Goal: Task Accomplishment & Management: Manage account settings

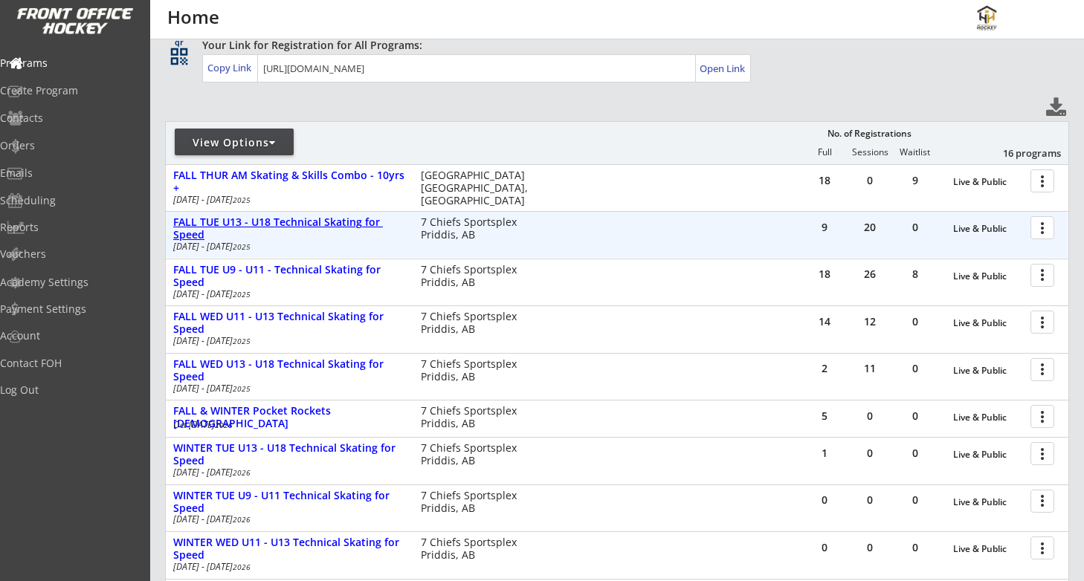
scroll to position [104, 0]
click at [278, 224] on div "FALL TUE U13 - U18 Technical Skating for Speed" at bounding box center [289, 227] width 232 height 25
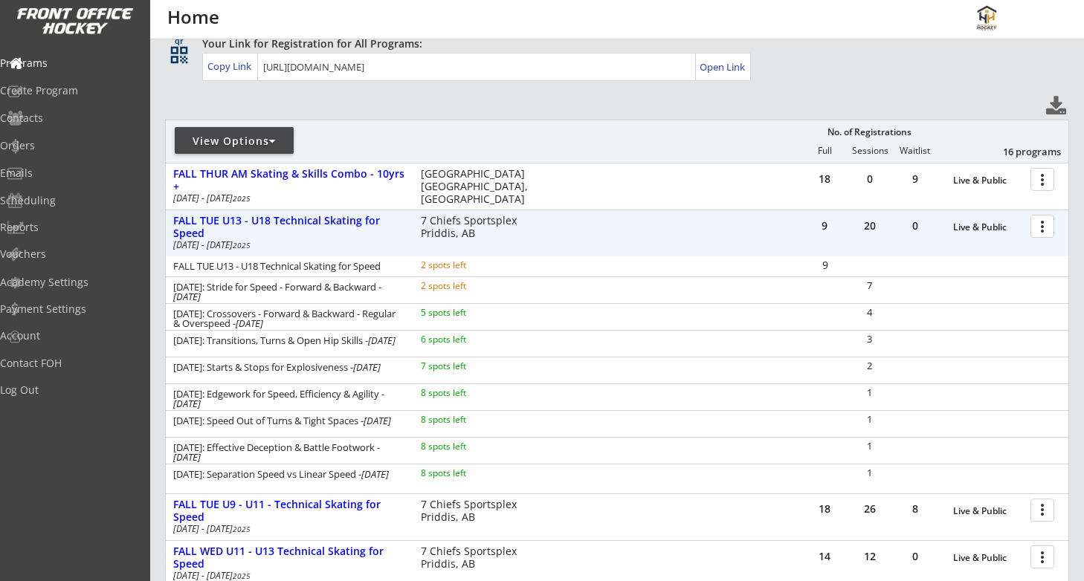
click at [1043, 226] on div at bounding box center [1045, 226] width 26 height 26
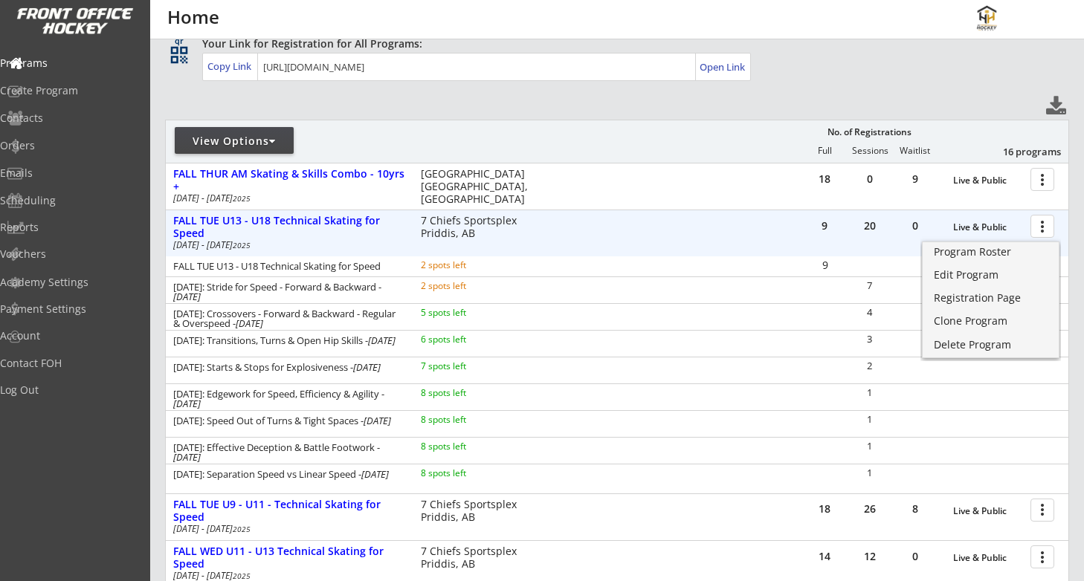
click at [1021, 392] on div "1" at bounding box center [935, 394] width 265 height 20
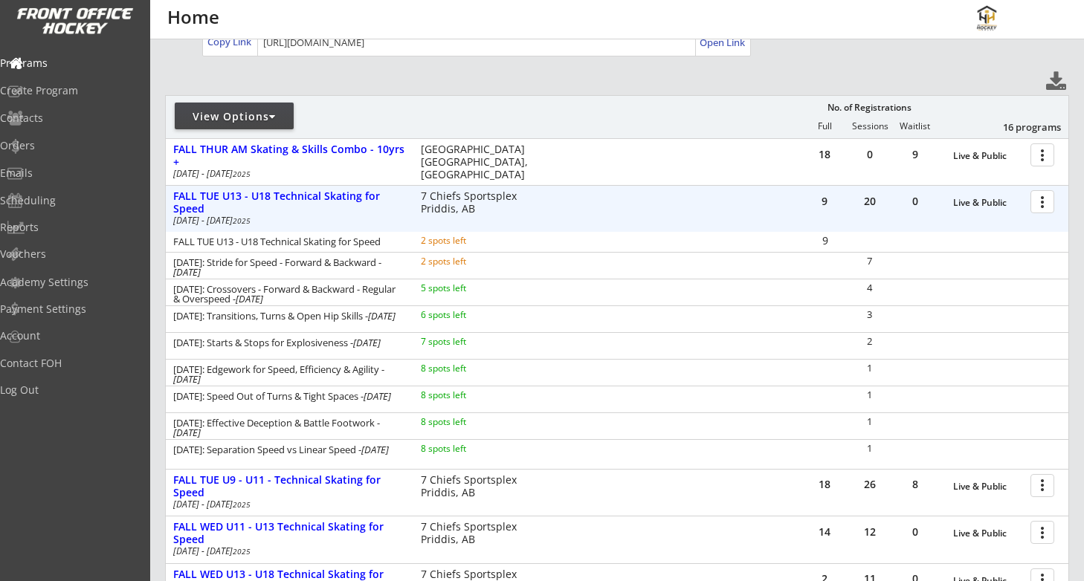
scroll to position [135, 0]
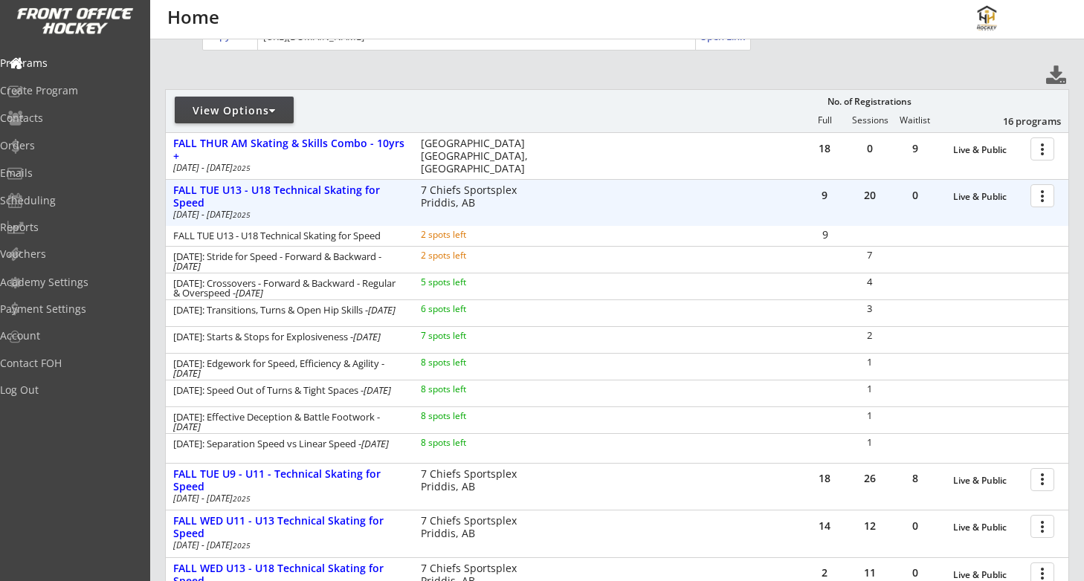
click at [1045, 189] on div at bounding box center [1045, 195] width 26 height 26
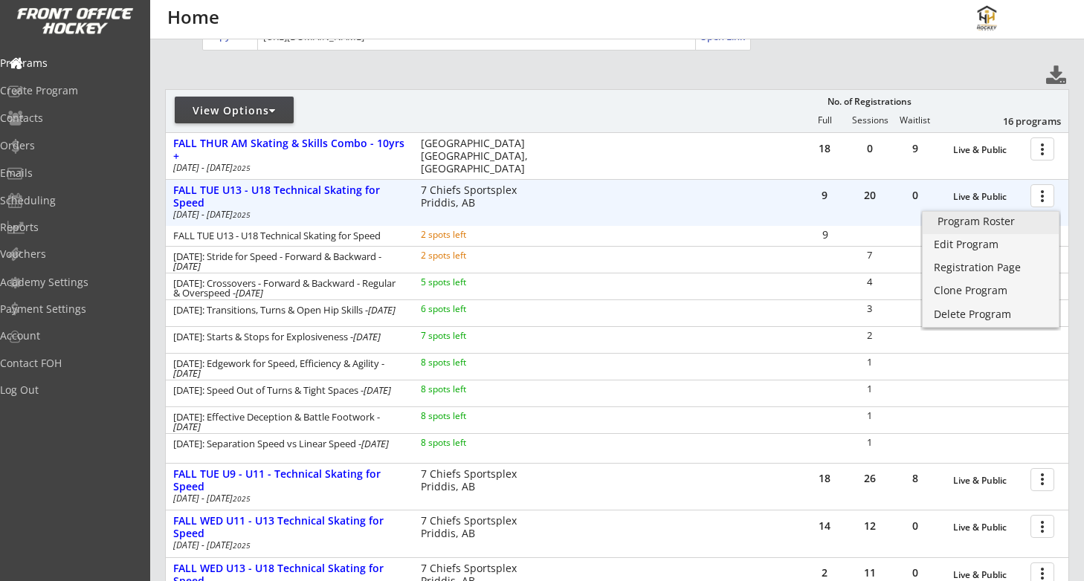
click at [993, 225] on div "Program Roster" at bounding box center [990, 221] width 106 height 10
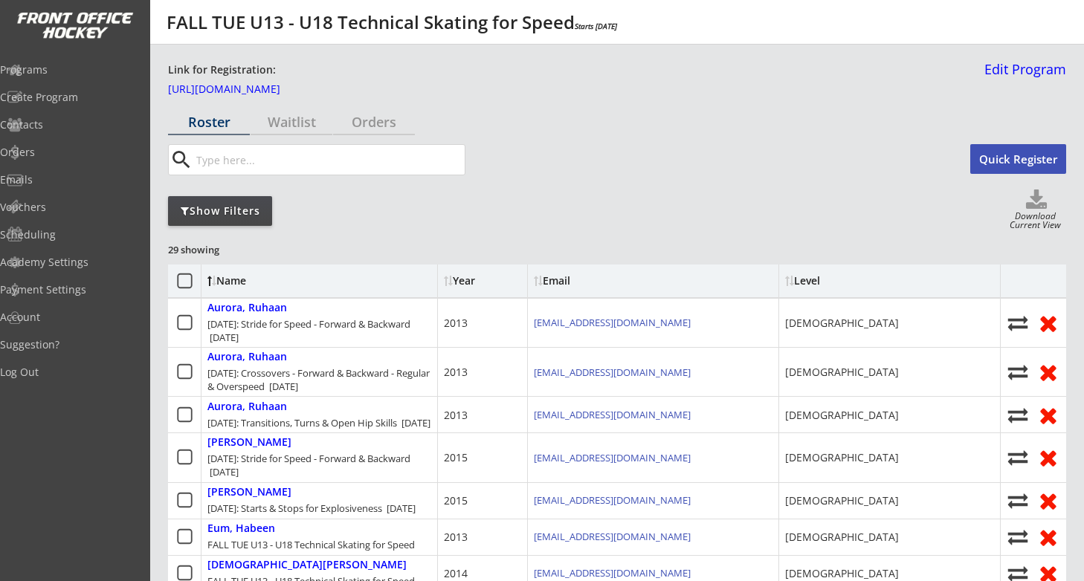
click at [238, 213] on div "Show Filters" at bounding box center [220, 211] width 104 height 15
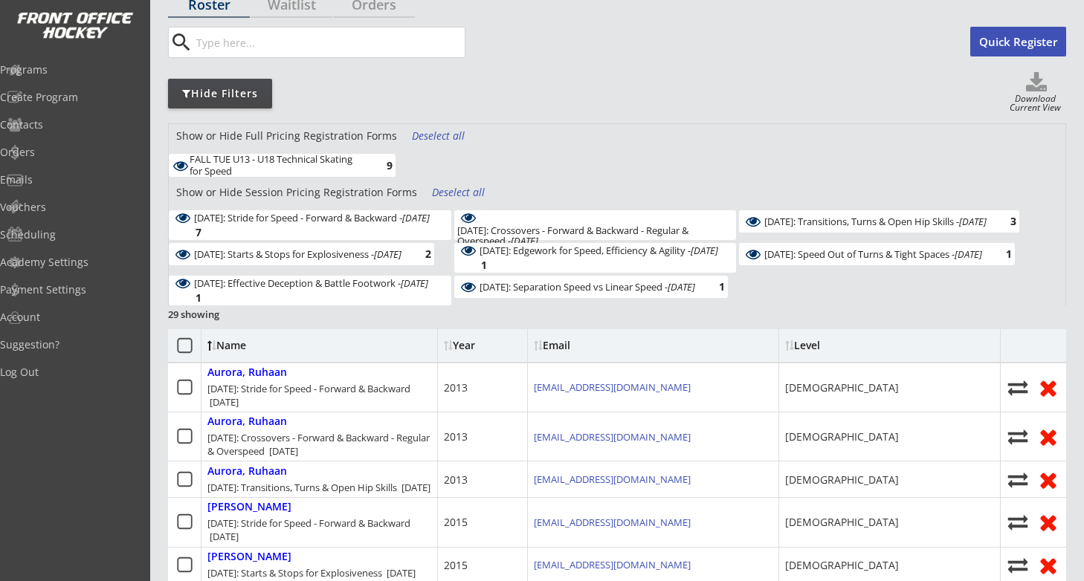
scroll to position [125, 0]
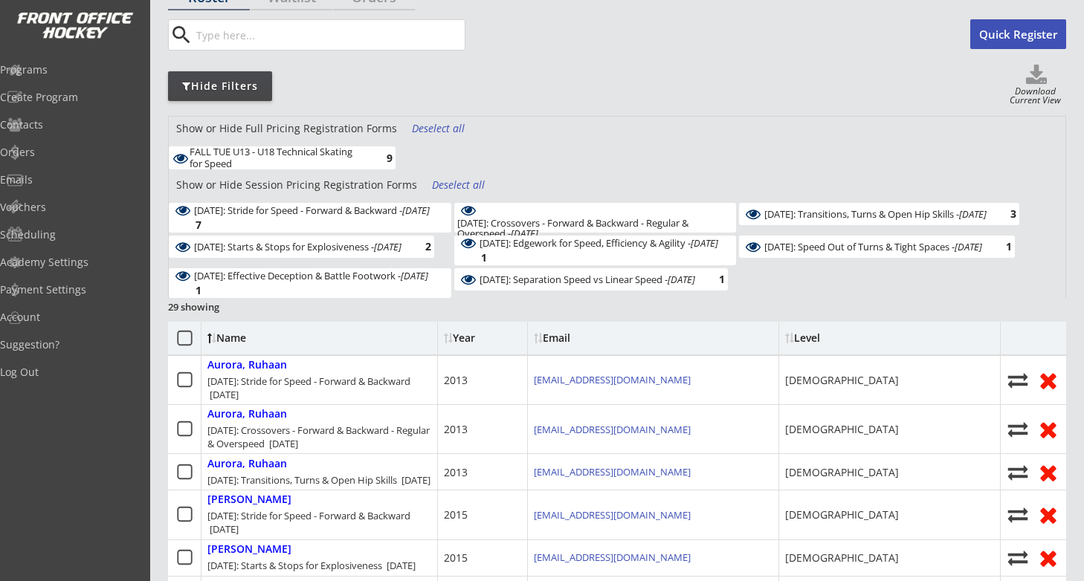
click at [320, 216] on div "October 14: Stride for Speed - Forward & Backward - Oct 14, 2025" at bounding box center [312, 210] width 236 height 10
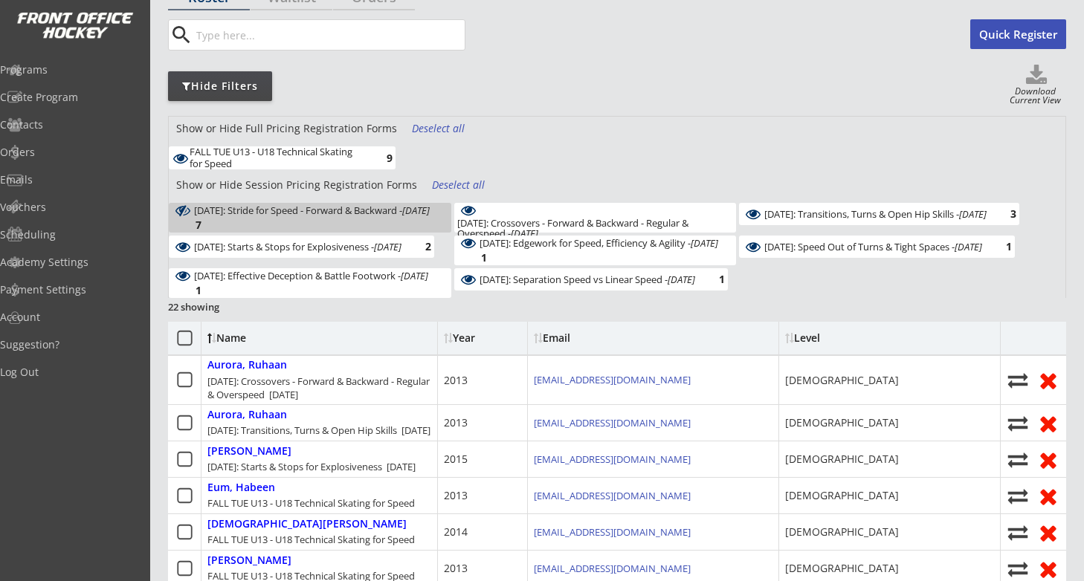
click at [523, 132] on div "Show or Hide Full Pricing Registration Forms Deselect all" at bounding box center [617, 132] width 896 height 30
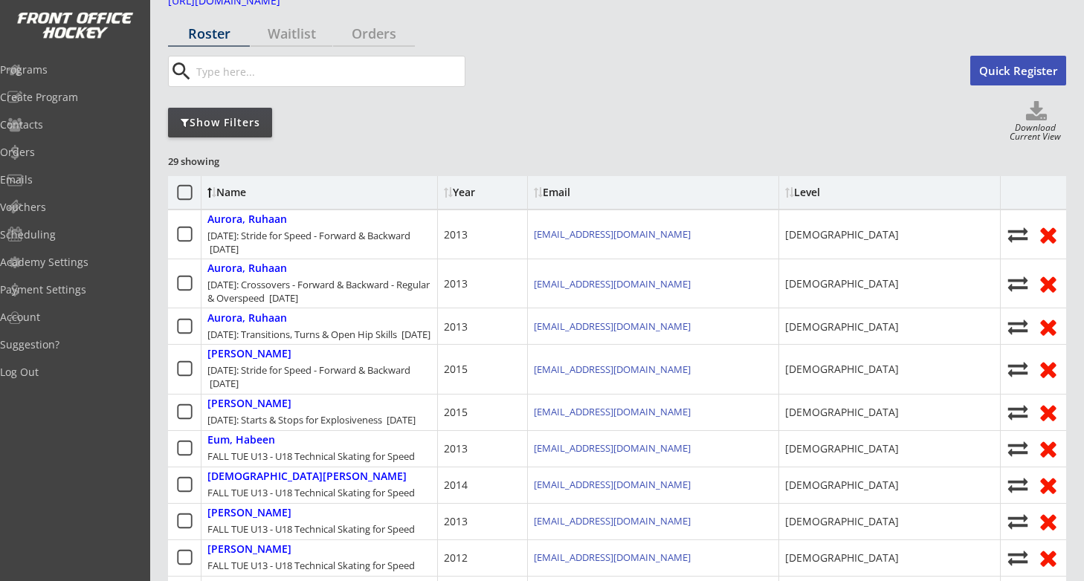
click at [262, 123] on div "Show Filters" at bounding box center [220, 122] width 104 height 15
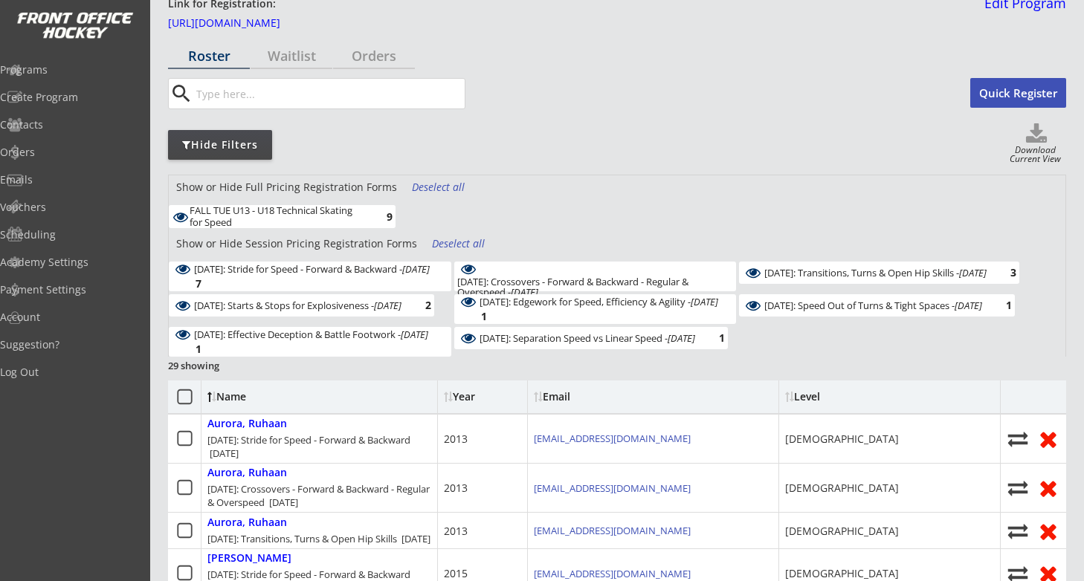
scroll to position [68, 0]
click at [346, 271] on div "[DATE]: Stride for Speed - Forward & Backward - [DATE] 7" at bounding box center [310, 275] width 282 height 30
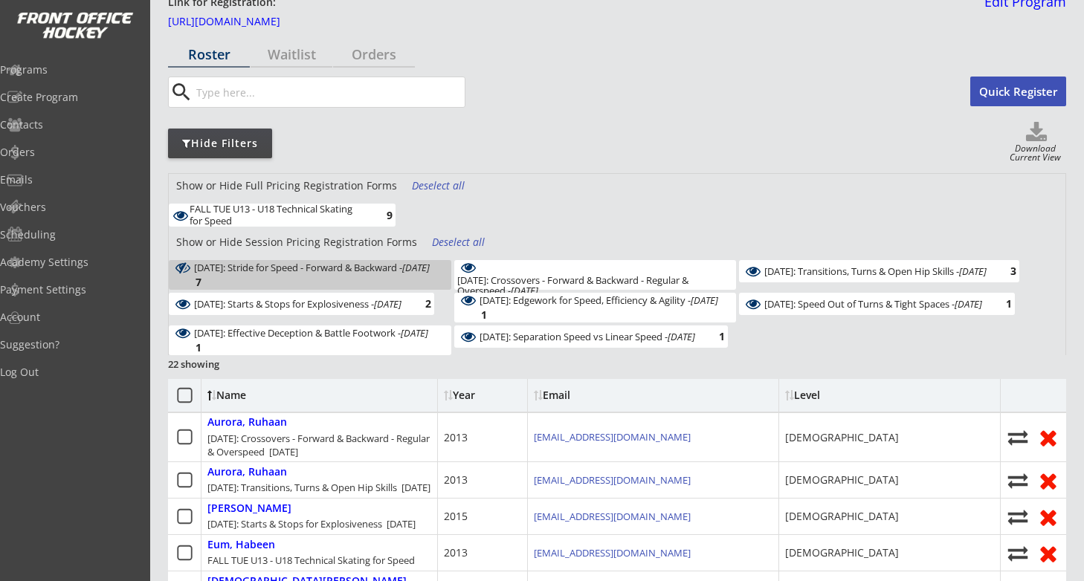
click at [478, 263] on div "[DATE]: Crossovers - Forward & Backward - Regular & Overspeed - [DATE] 4" at bounding box center [595, 275] width 282 height 30
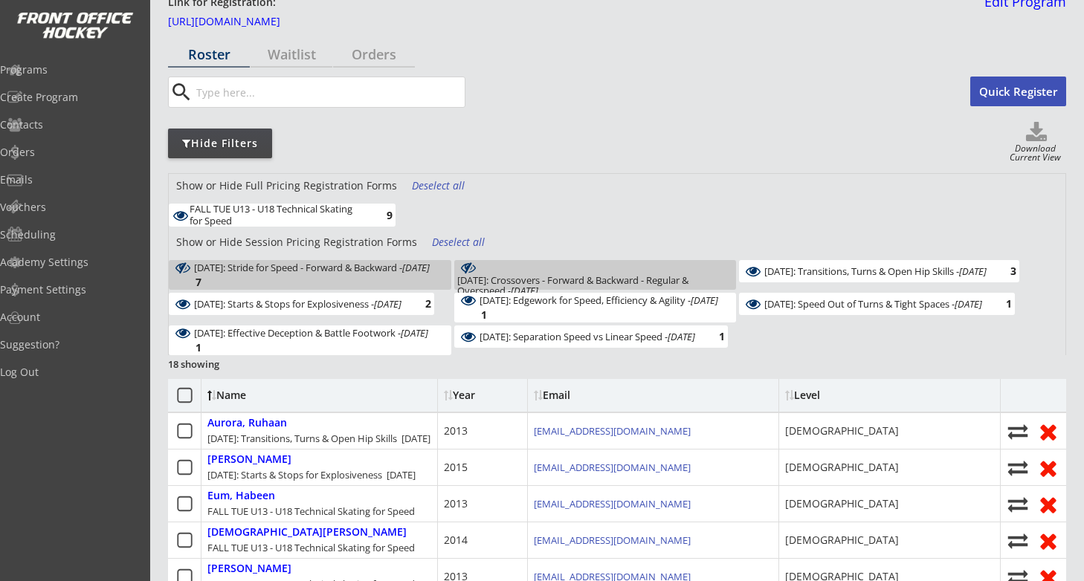
click at [477, 271] on div "[DATE]: Crossovers - Forward & Backward - Regular & Overspeed - [DATE] 4" at bounding box center [595, 275] width 282 height 30
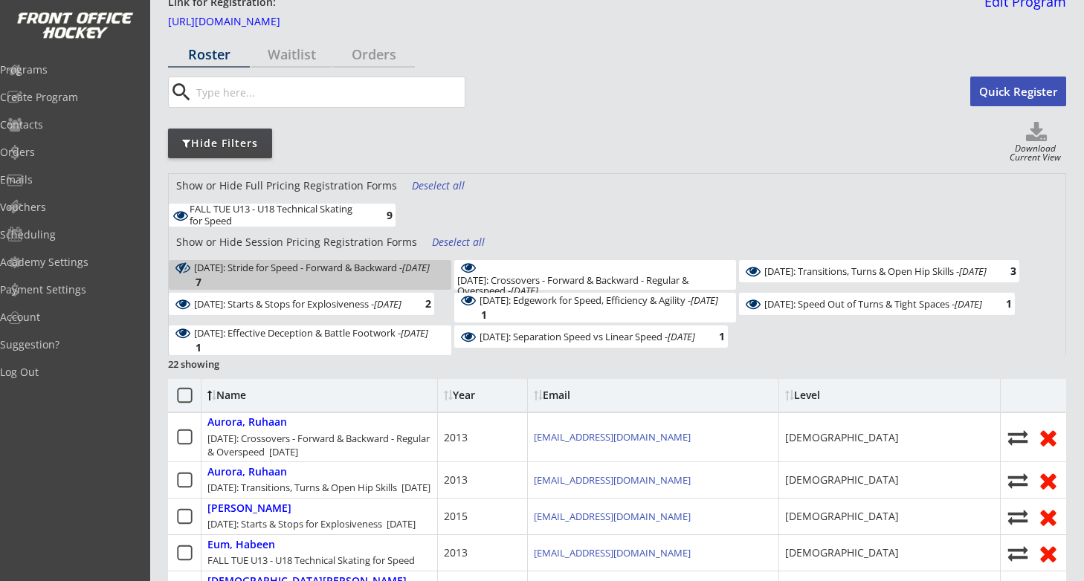
click at [416, 273] on div "[DATE]: Stride for Speed - Forward & Backward - [DATE] 7" at bounding box center [310, 275] width 282 height 30
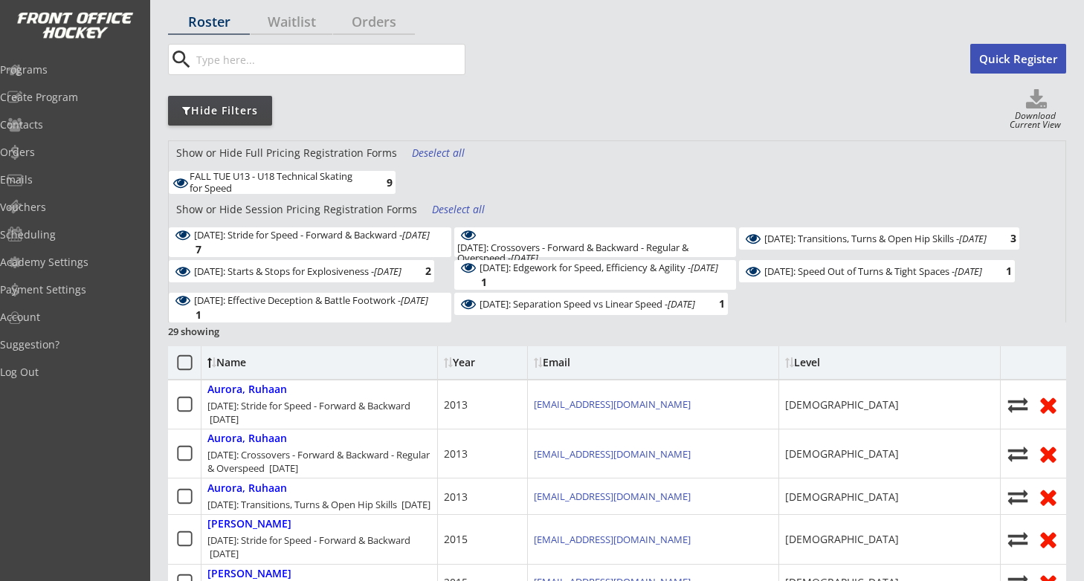
scroll to position [0, 0]
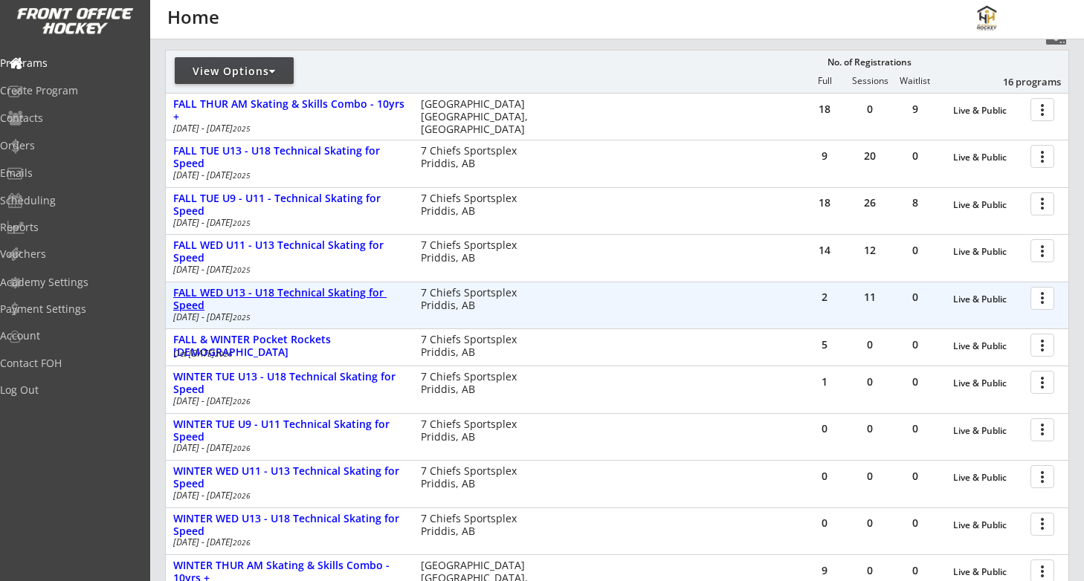
scroll to position [135, 0]
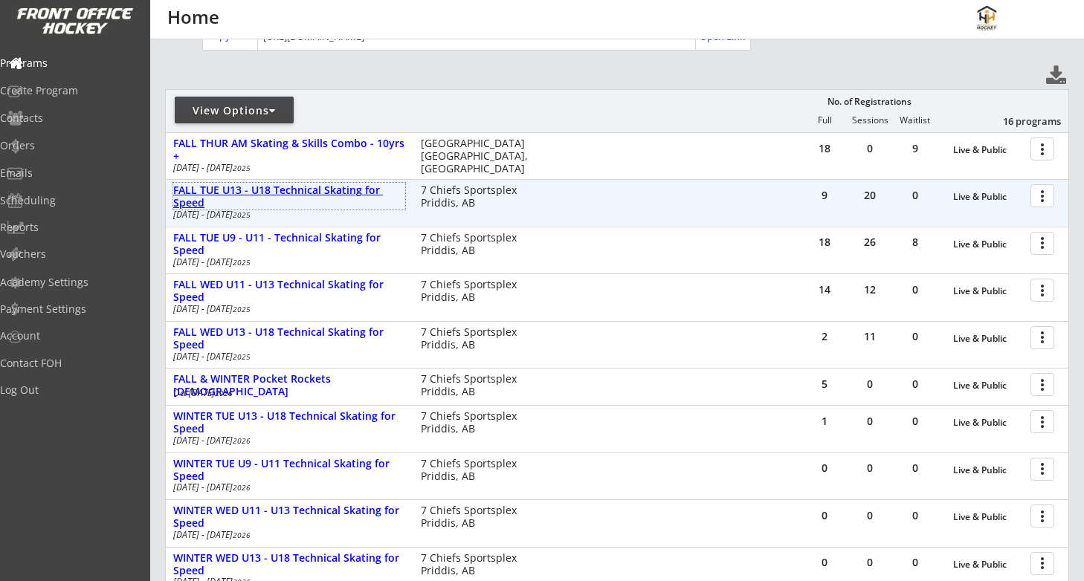
click at [328, 196] on div "FALL TUE U13 - U18 Technical Skating for Speed" at bounding box center [289, 196] width 232 height 25
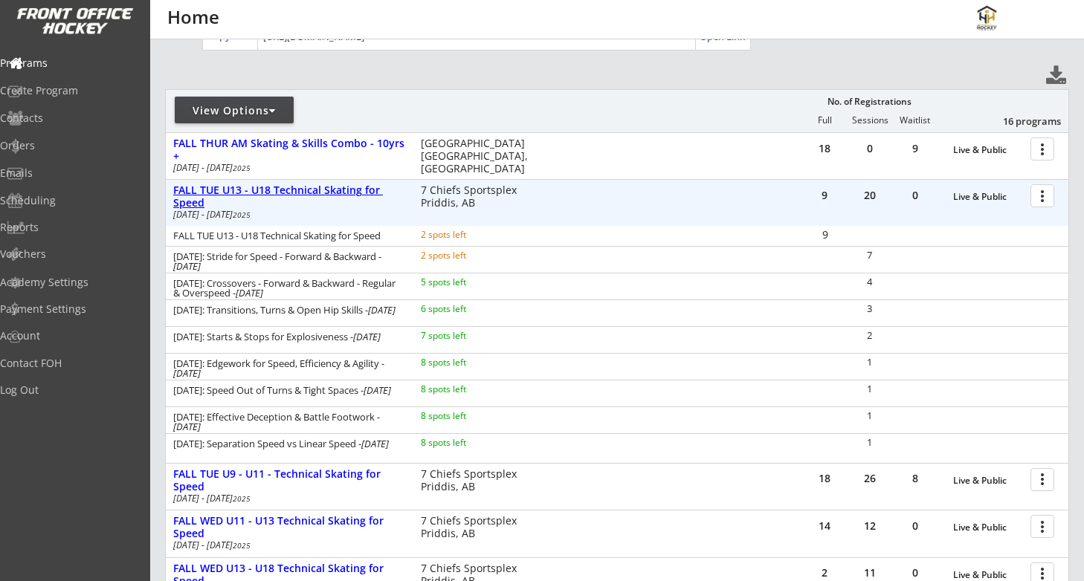
click at [255, 196] on div "FALL TUE U13 - U18 Technical Skating for Speed" at bounding box center [289, 196] width 232 height 25
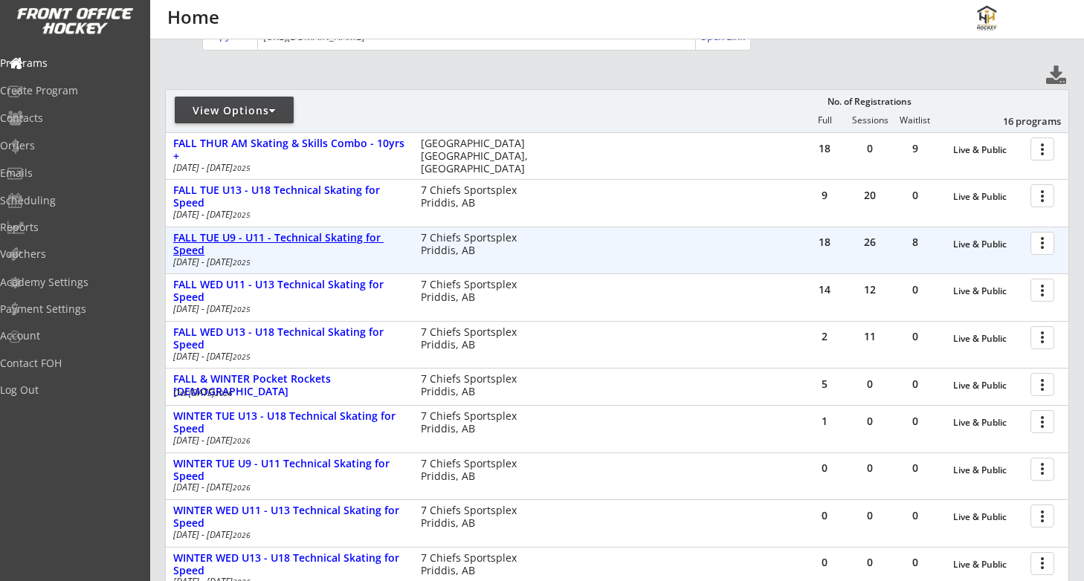
click at [252, 247] on div "FALL TUE U9 - U11 - Technical Skating for Speed" at bounding box center [289, 244] width 232 height 25
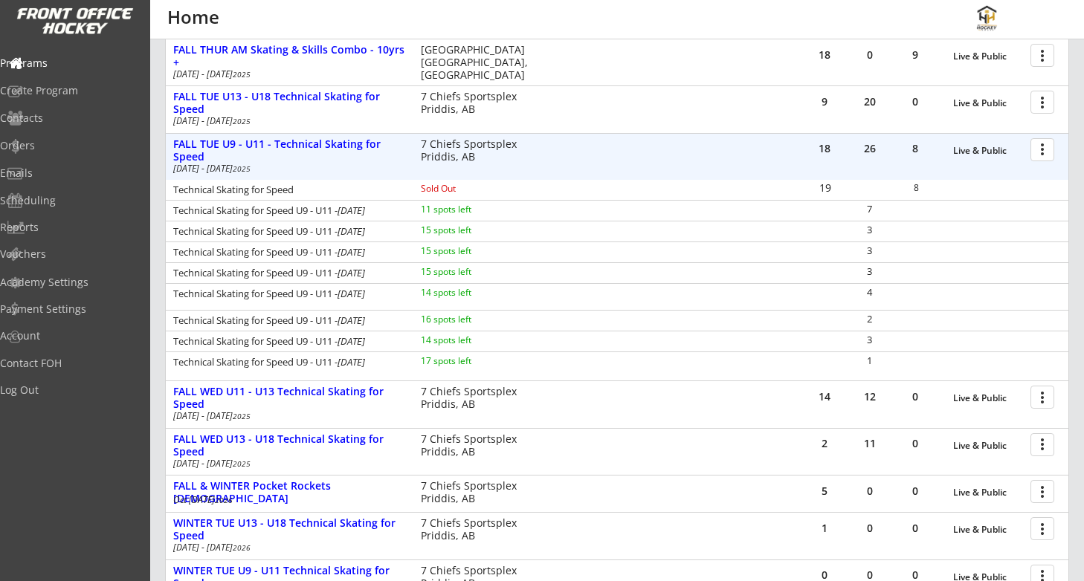
scroll to position [230, 0]
click at [560, 251] on div "Technical Skating for Speed U9 - U11 - Oct 28, 2025 15 spots left 3" at bounding box center [617, 250] width 902 height 21
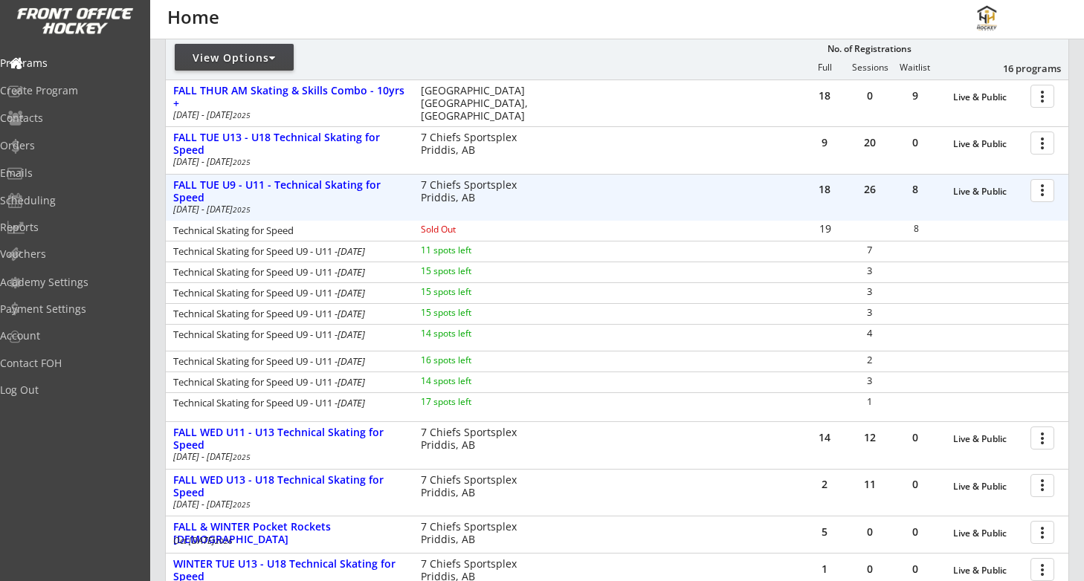
scroll to position [209, 0]
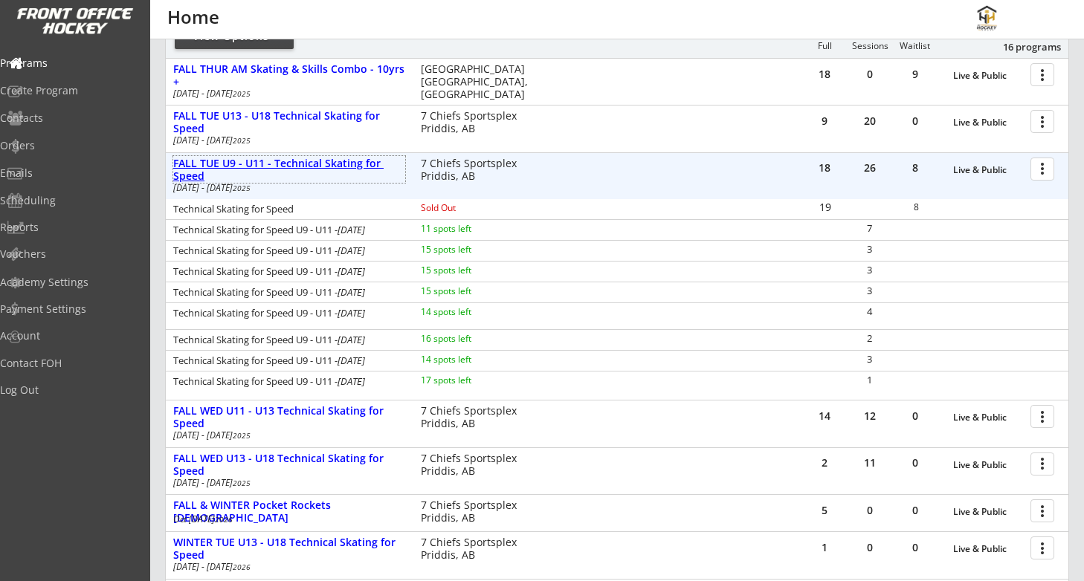
click at [263, 163] on div "FALL TUE U9 - U11 - Technical Skating for Speed" at bounding box center [289, 170] width 232 height 25
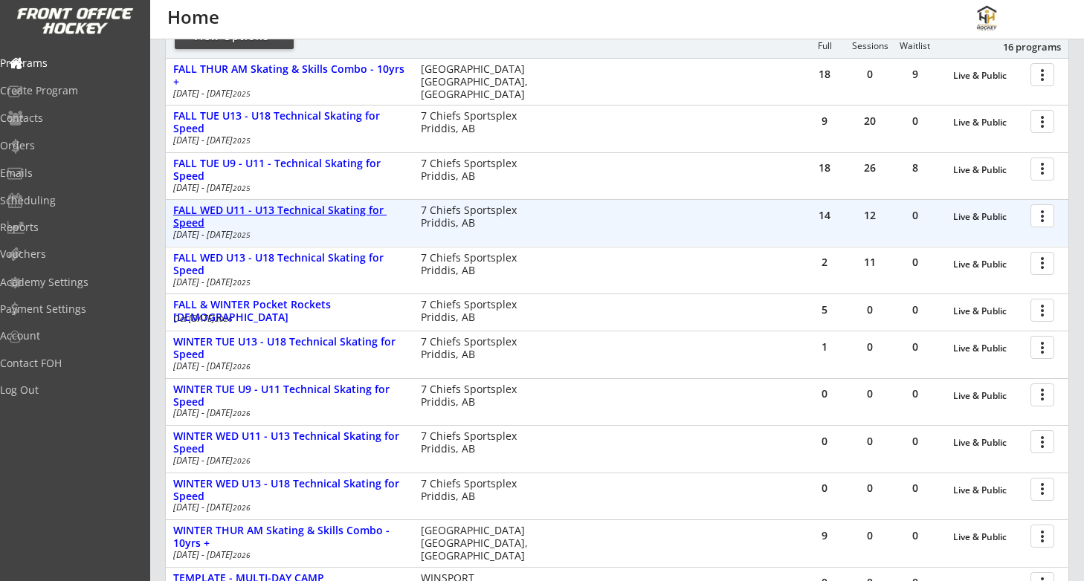
click at [257, 213] on div "FALL WED U11 - U13 Technical Skating for Speed" at bounding box center [289, 216] width 232 height 25
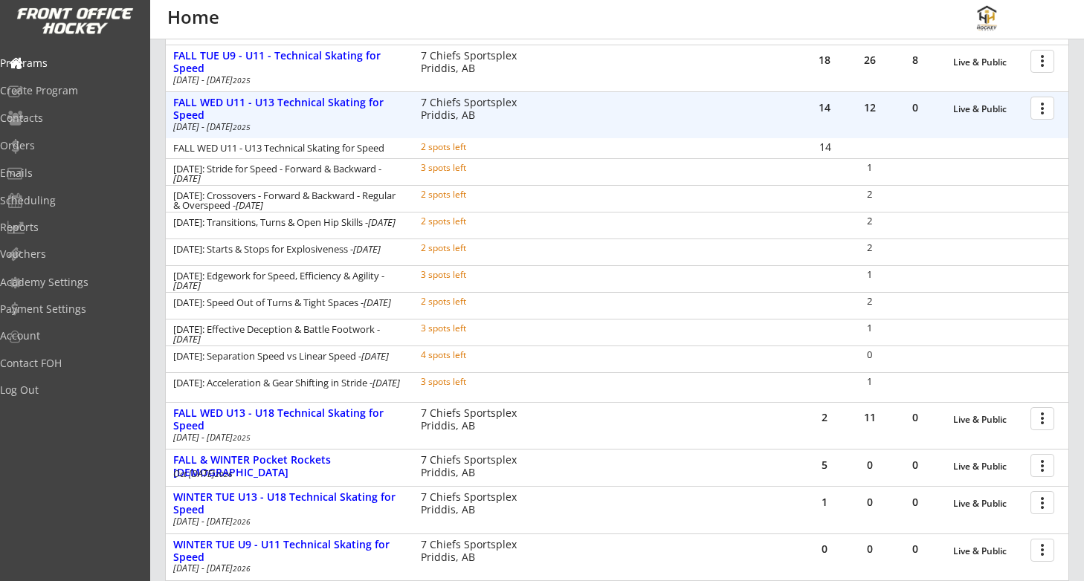
scroll to position [288, 0]
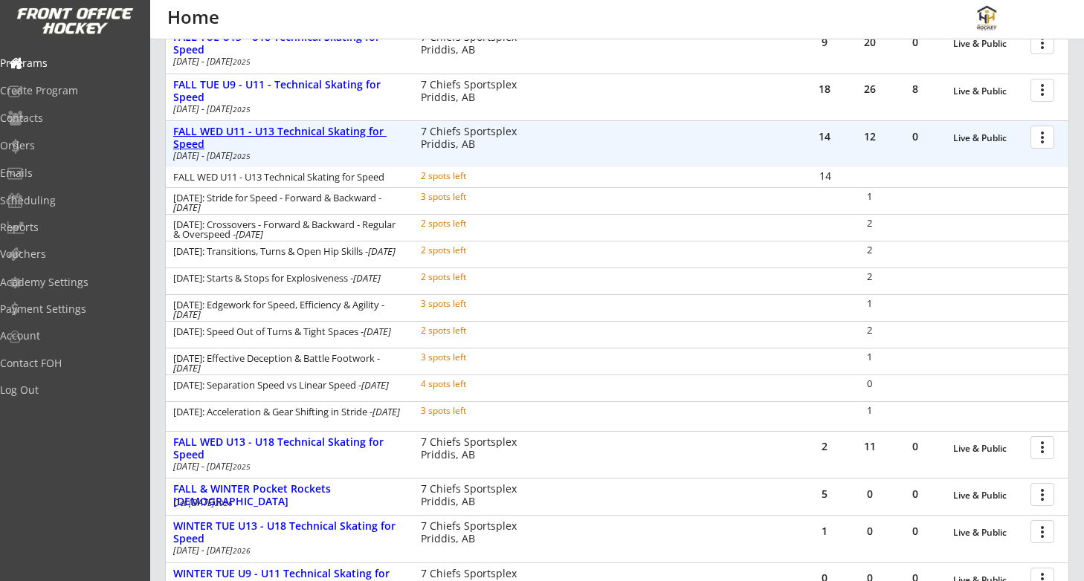
click at [259, 132] on div "FALL WED U11 - U13 Technical Skating for Speed" at bounding box center [289, 138] width 232 height 25
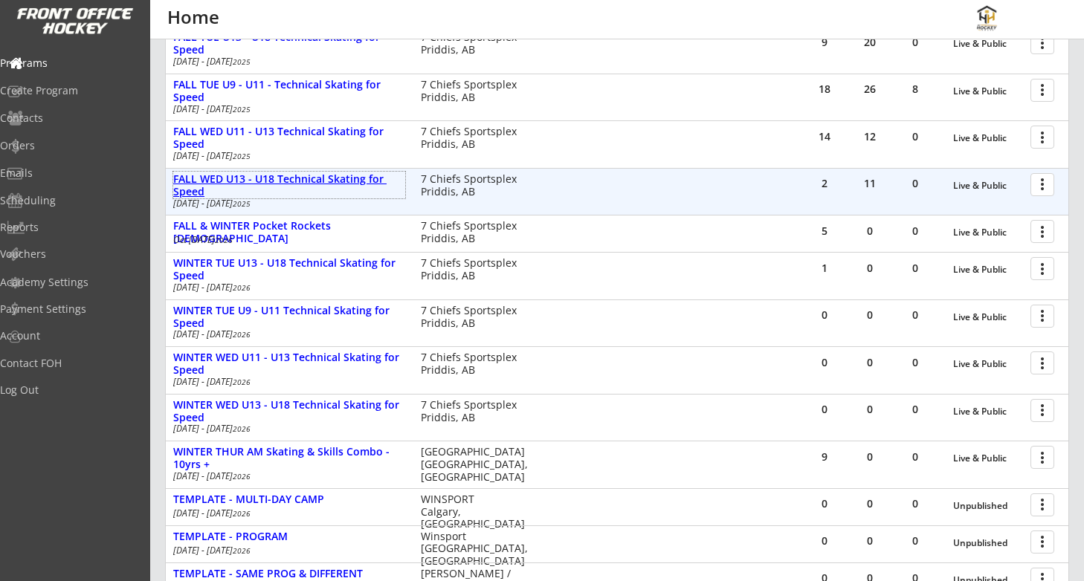
click at [251, 181] on div "FALL WED U13 - U18 Technical Skating for Speed" at bounding box center [289, 185] width 232 height 25
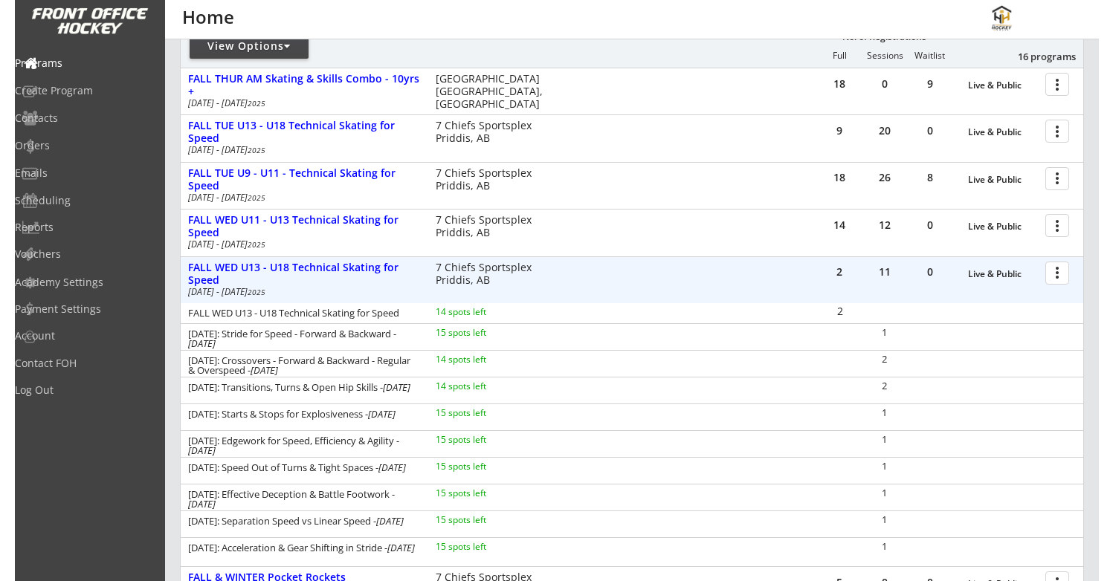
scroll to position [198, 0]
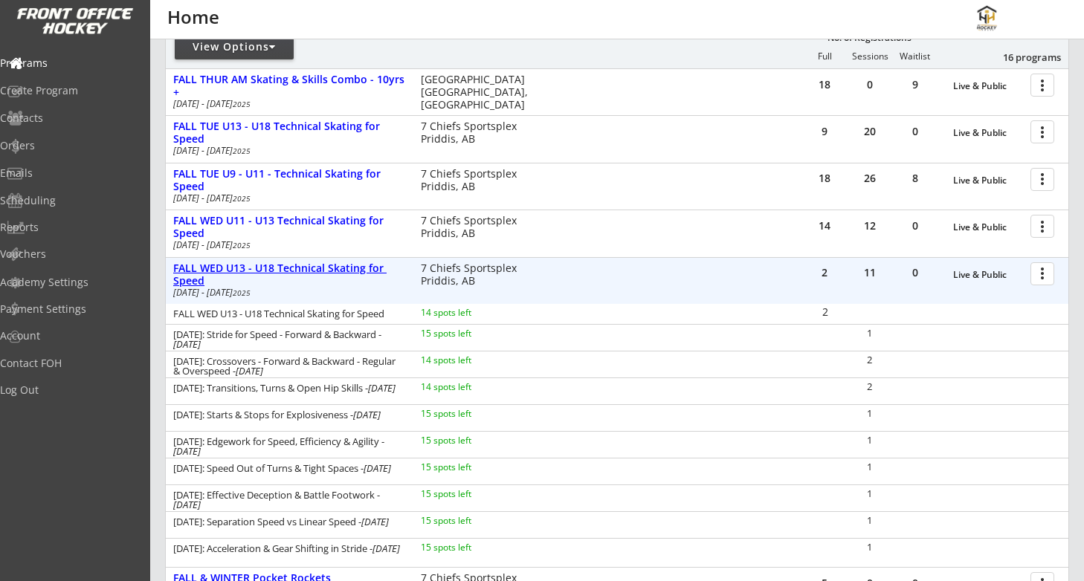
click at [288, 271] on div "FALL WED U13 - U18 Technical Skating for Speed" at bounding box center [289, 274] width 232 height 25
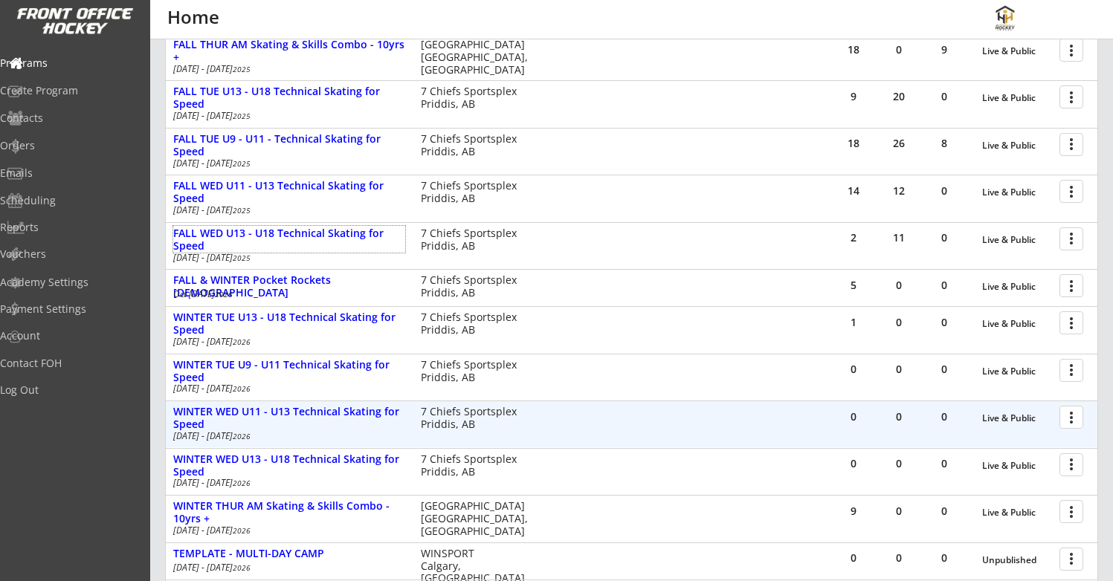
scroll to position [0, 0]
